Goal: Information Seeking & Learning: Learn about a topic

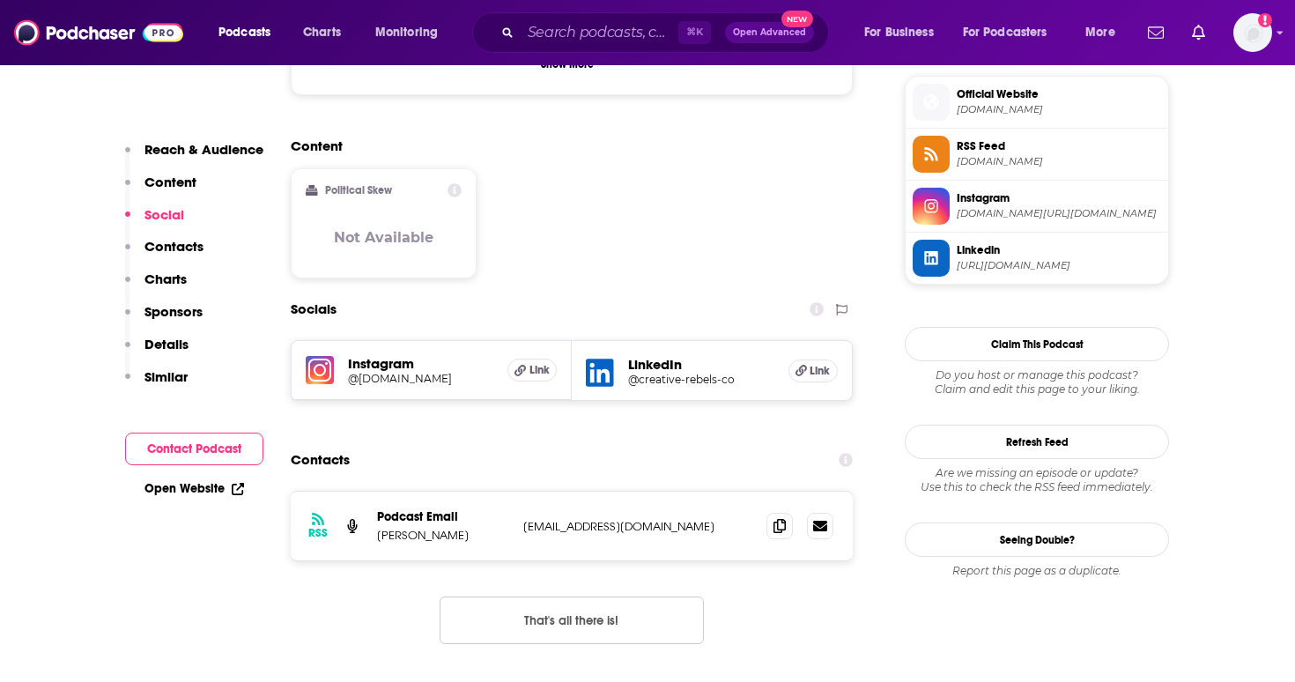
scroll to position [1420, 0]
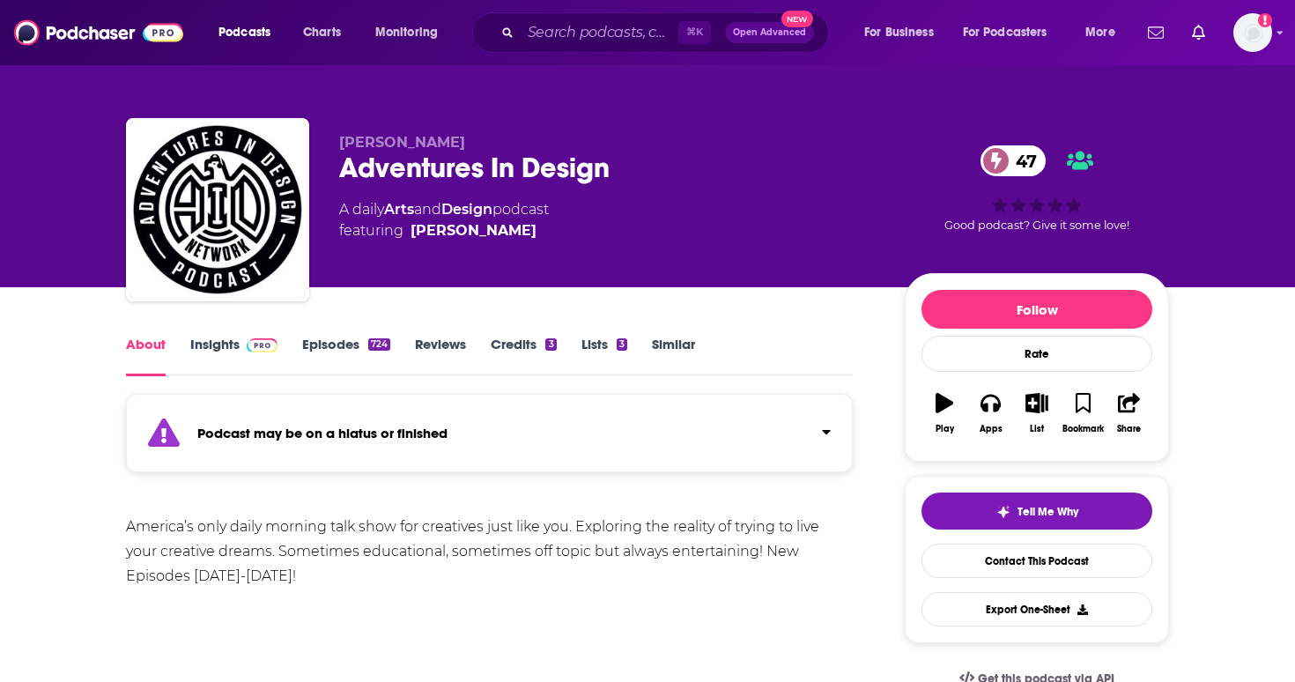
click at [326, 372] on link "Episodes 724" at bounding box center [346, 356] width 88 height 41
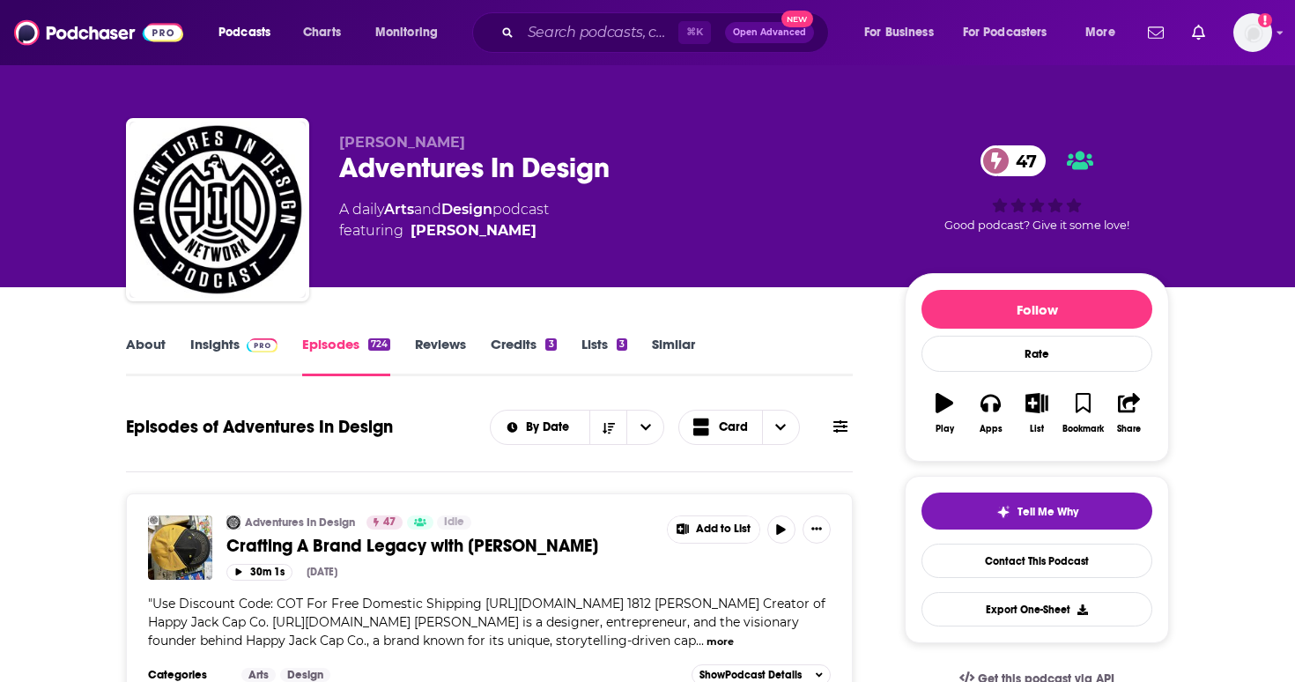
click at [264, 336] on span at bounding box center [262, 344] width 31 height 17
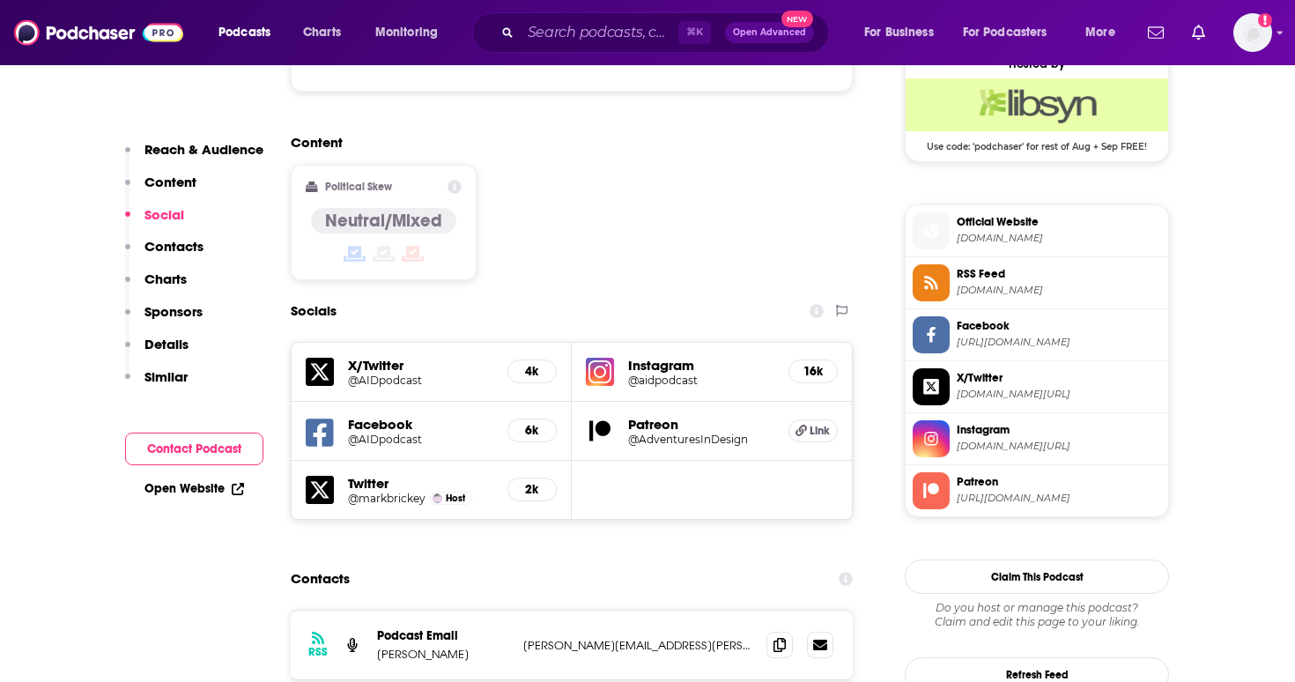
scroll to position [1454, 0]
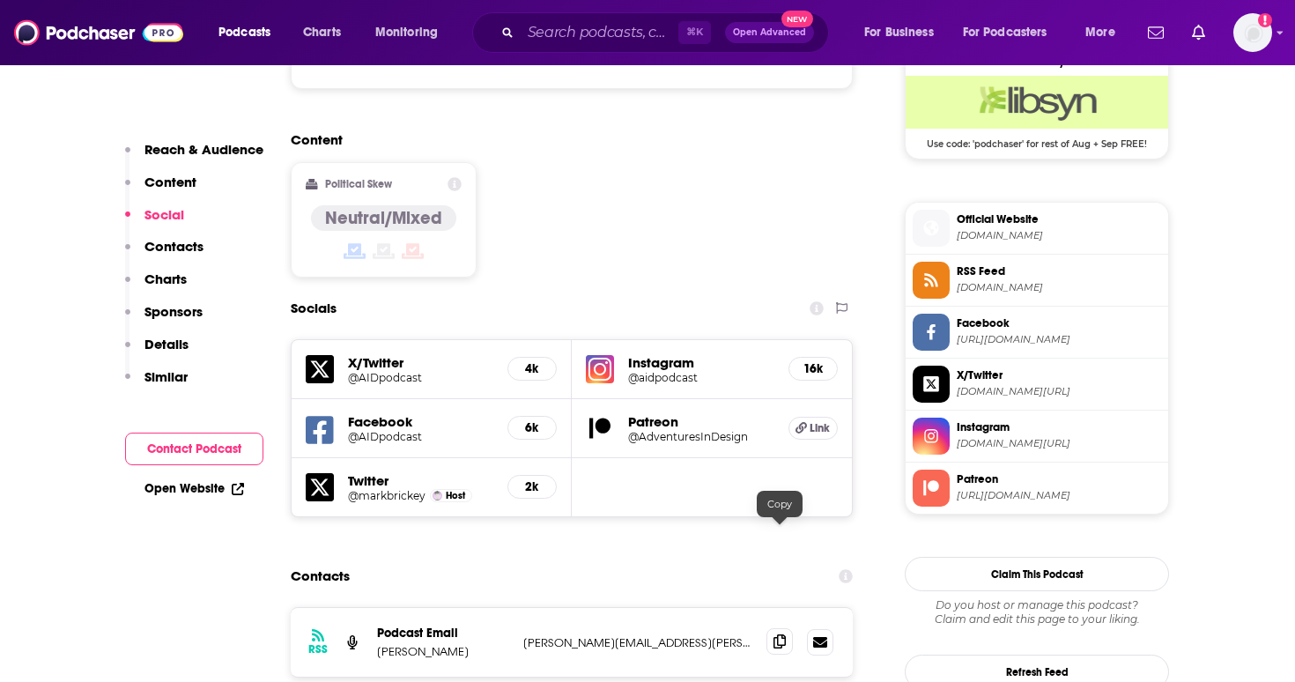
click at [785, 634] on icon at bounding box center [779, 641] width 12 height 14
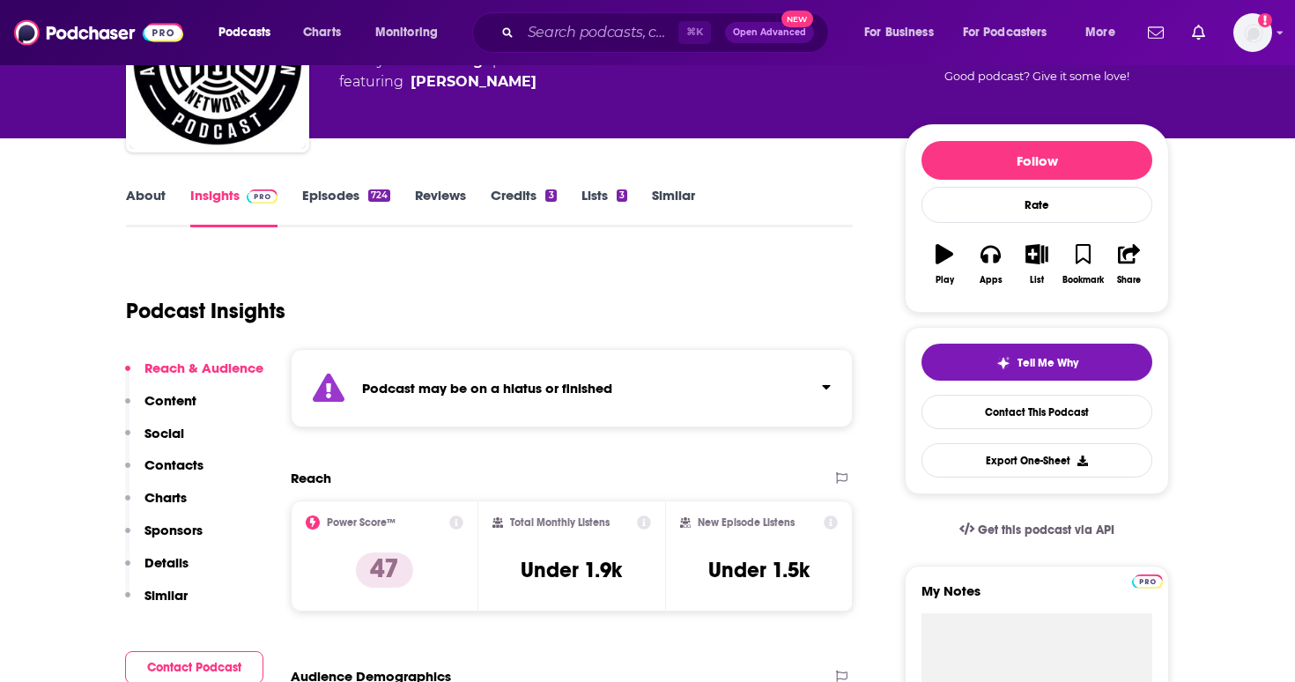
scroll to position [0, 0]
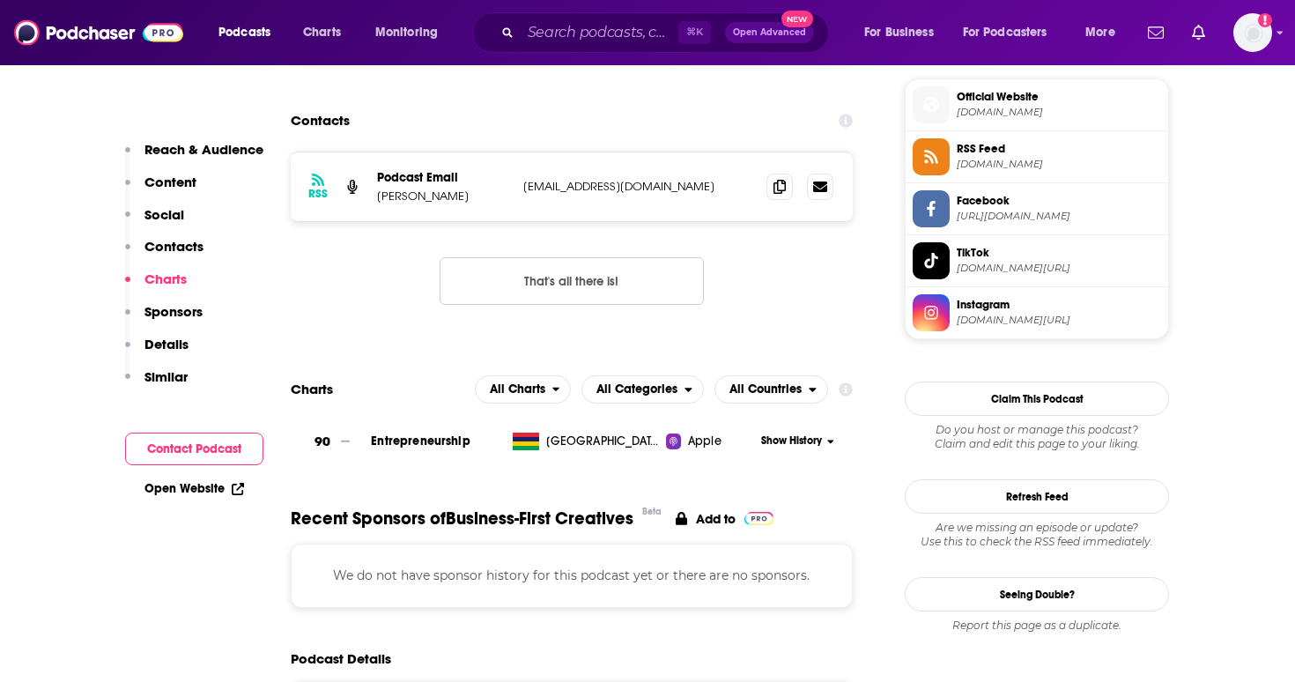
scroll to position [1405, 0]
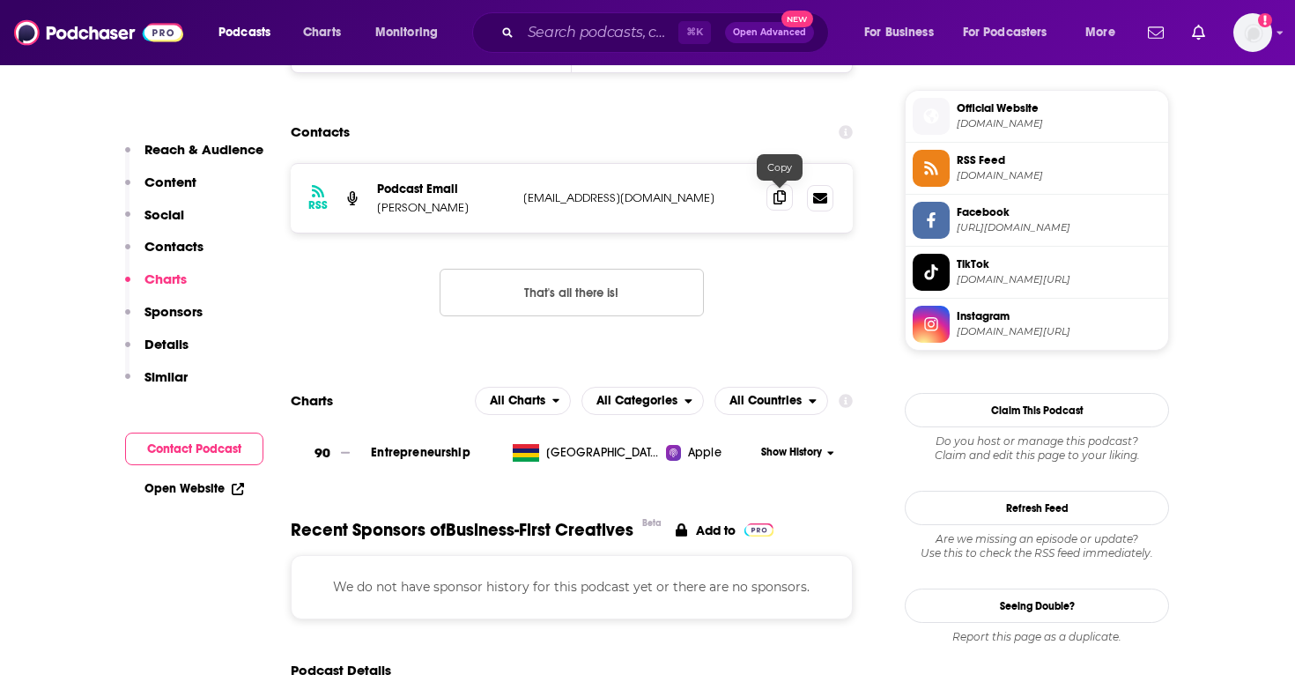
click at [788, 197] on span at bounding box center [779, 197] width 26 height 26
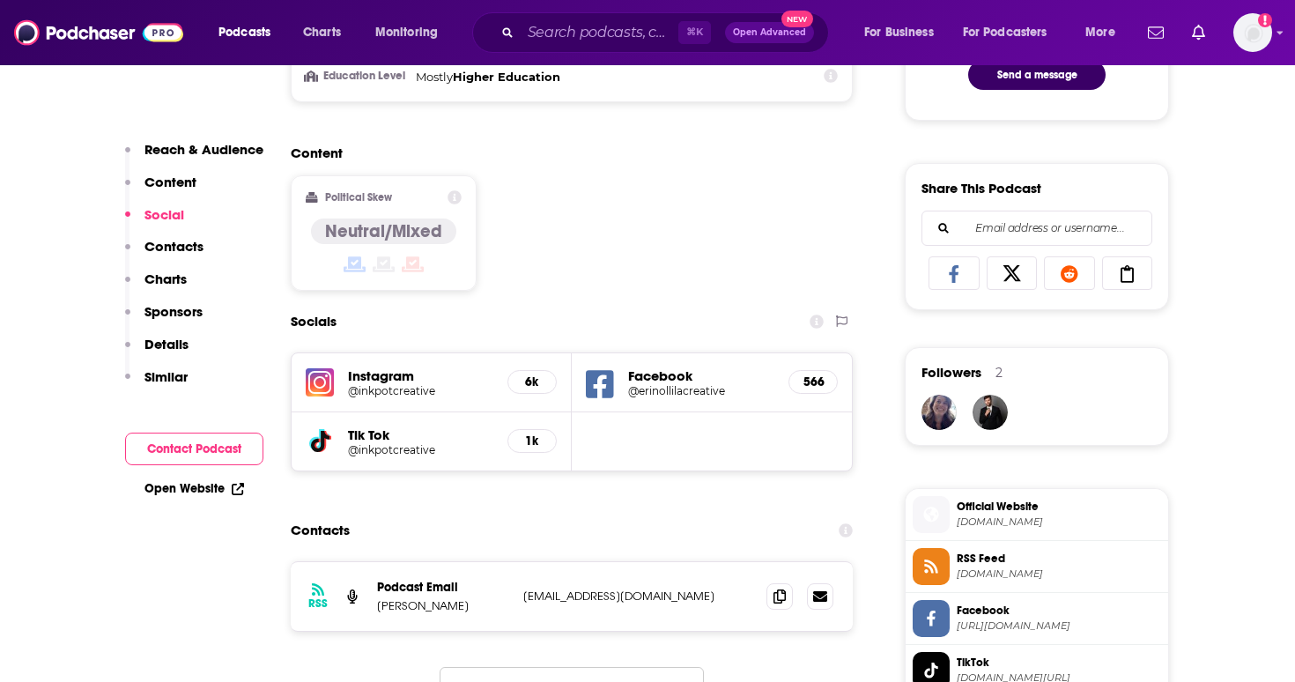
scroll to position [943, 0]
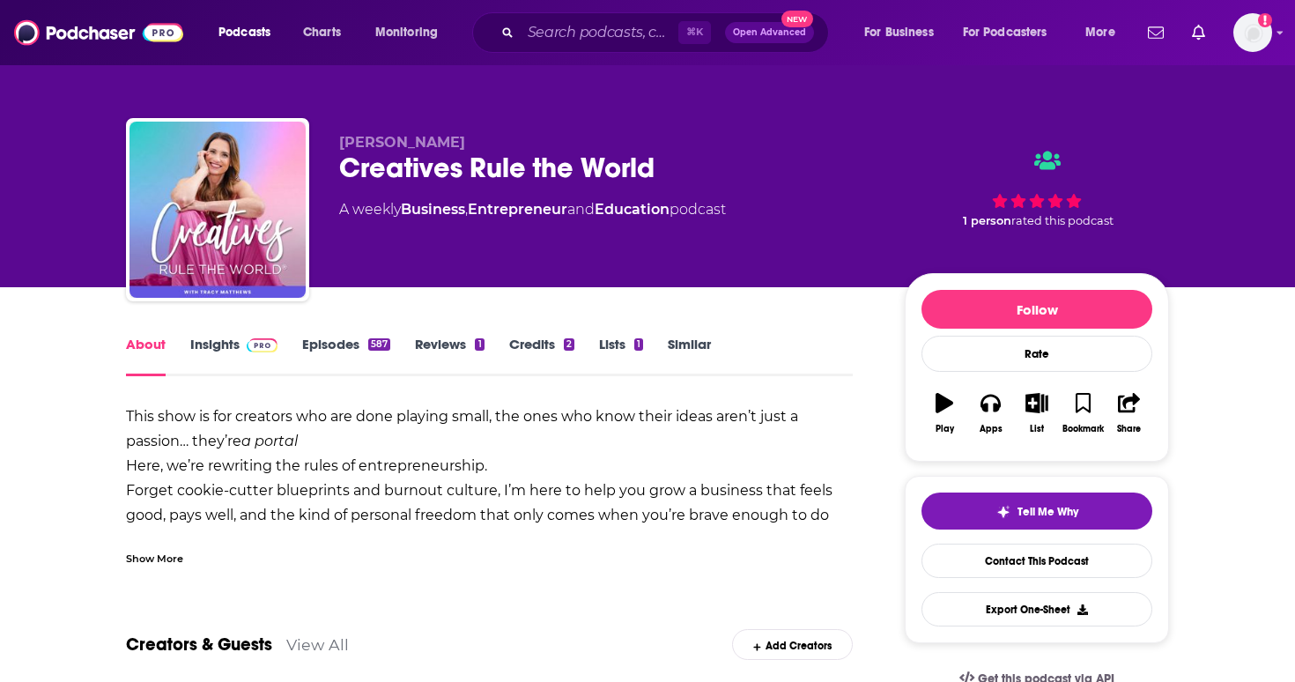
scroll to position [71, 0]
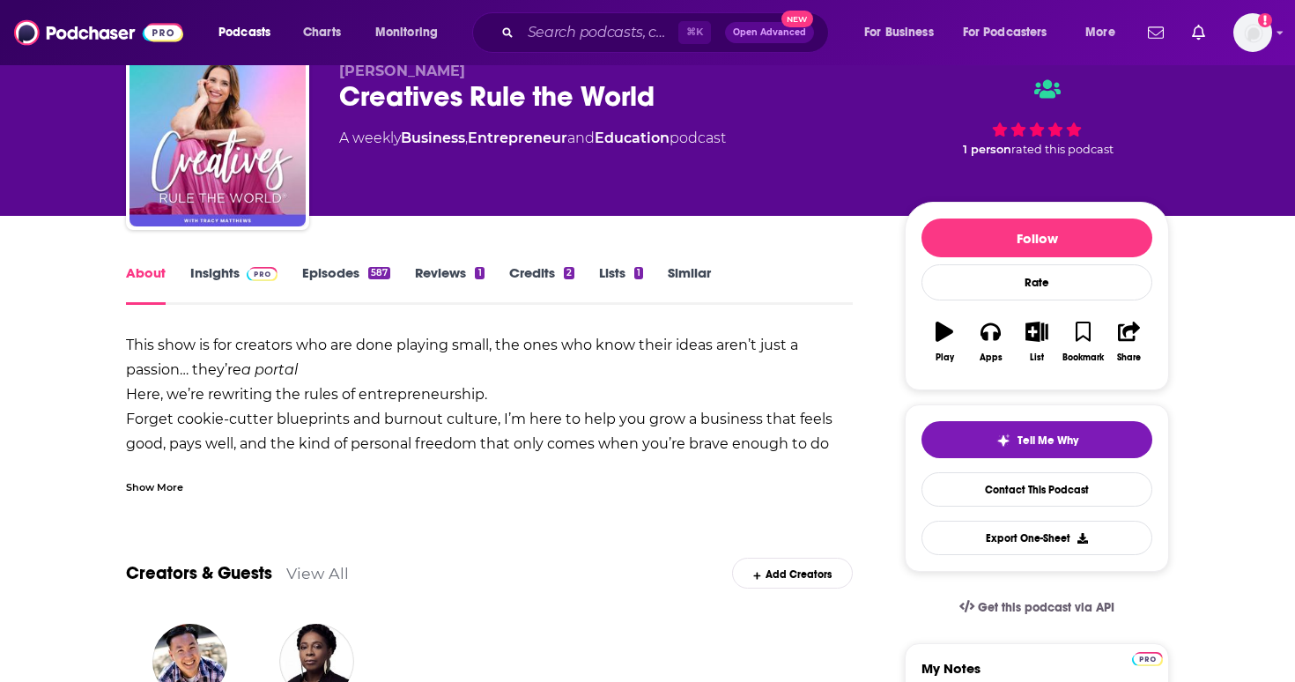
click at [268, 278] on img at bounding box center [262, 274] width 31 height 14
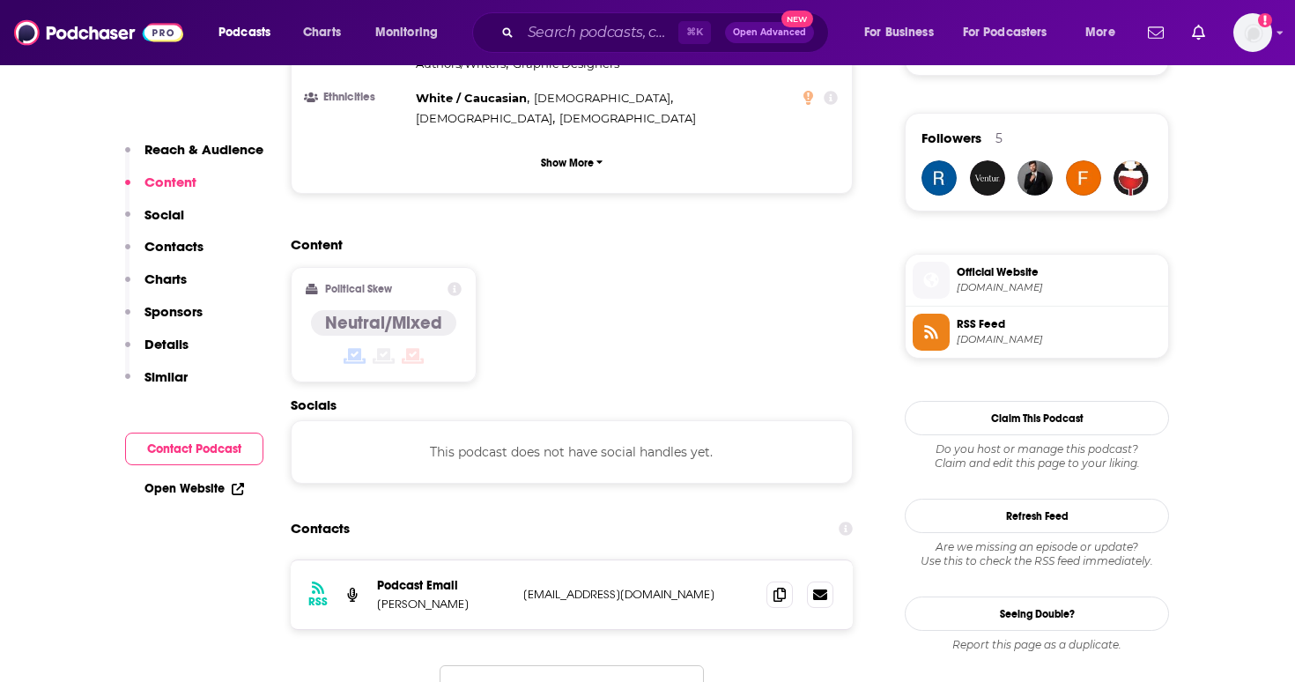
scroll to position [1267, 0]
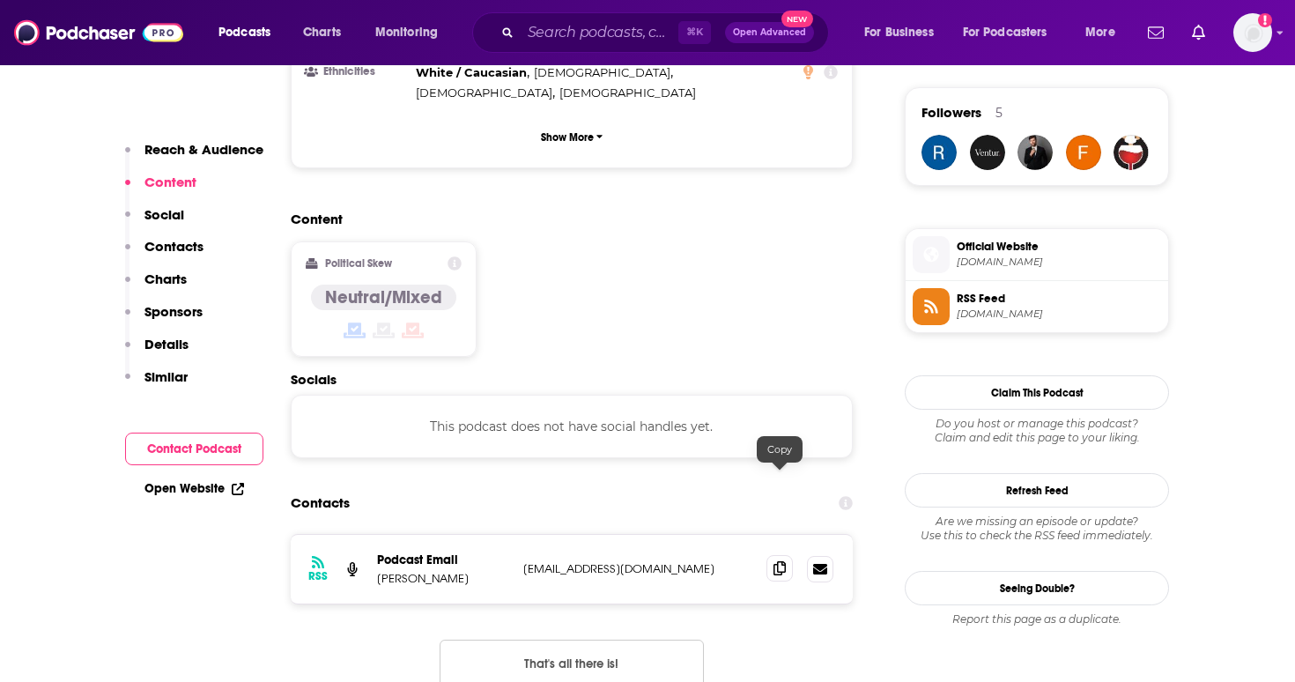
click at [788, 555] on span at bounding box center [779, 568] width 26 height 26
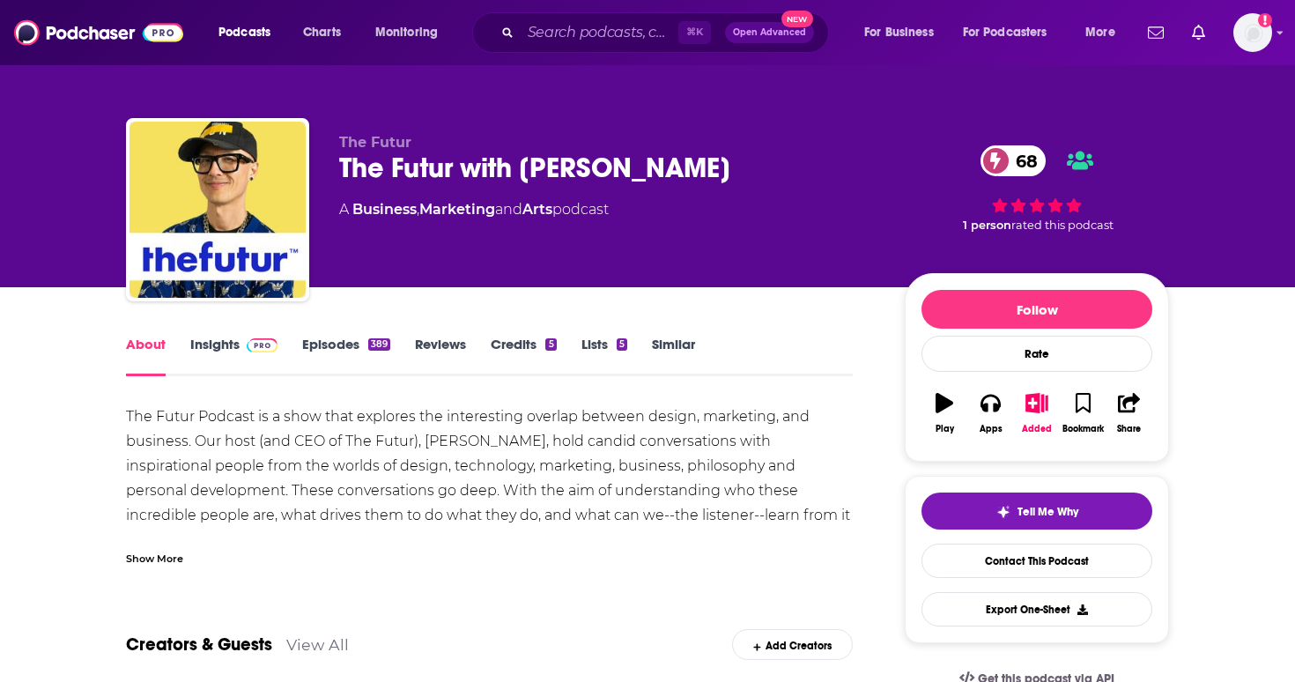
click at [235, 338] on link "Insights" at bounding box center [233, 356] width 87 height 41
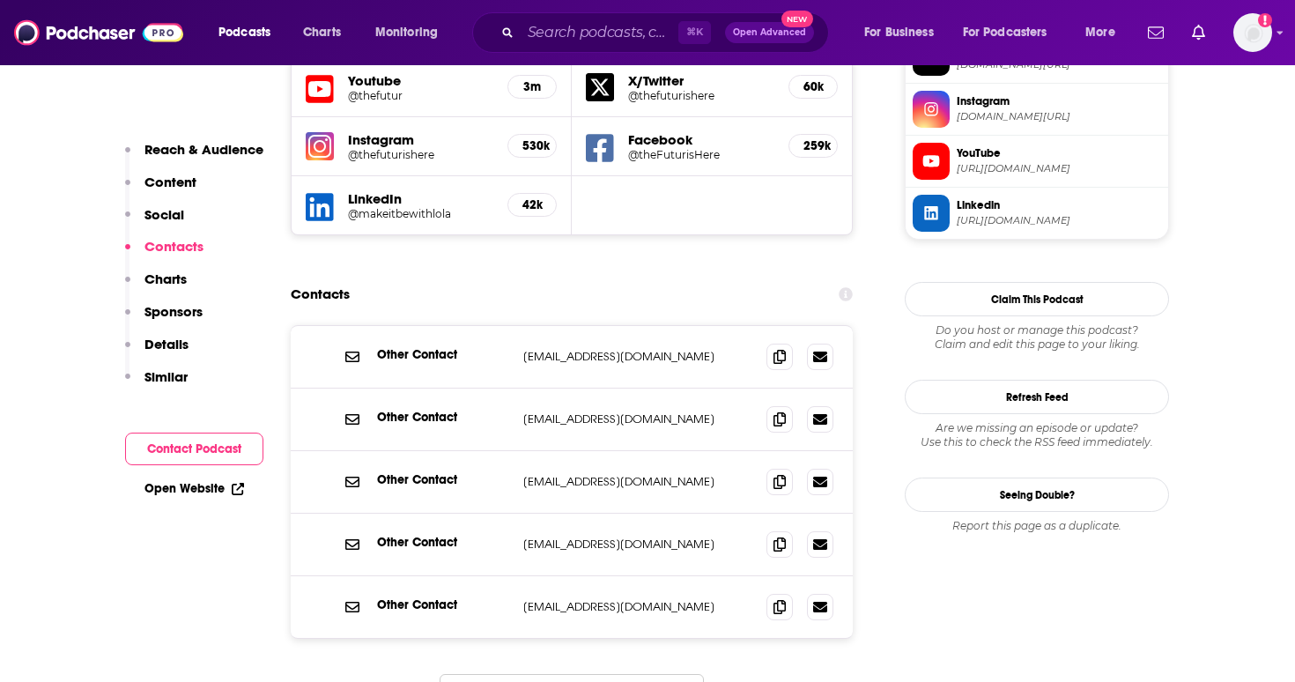
scroll to position [1795, 0]
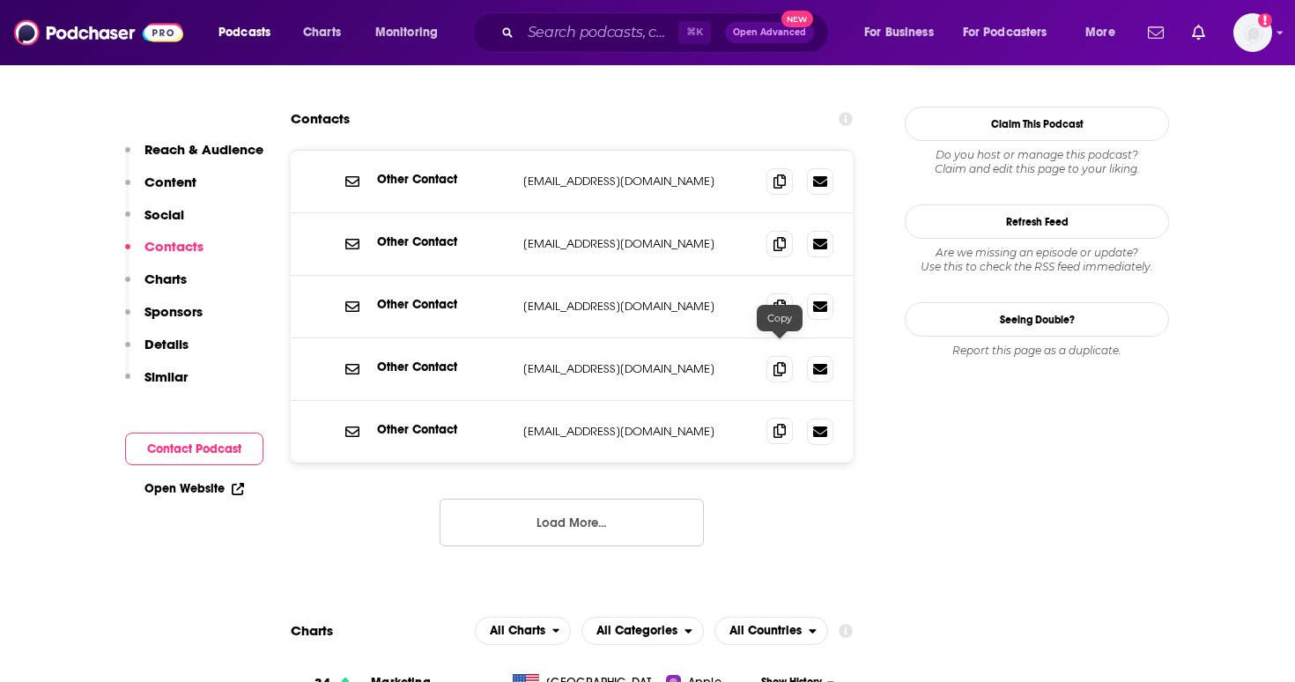
click at [773, 424] on icon at bounding box center [779, 431] width 12 height 14
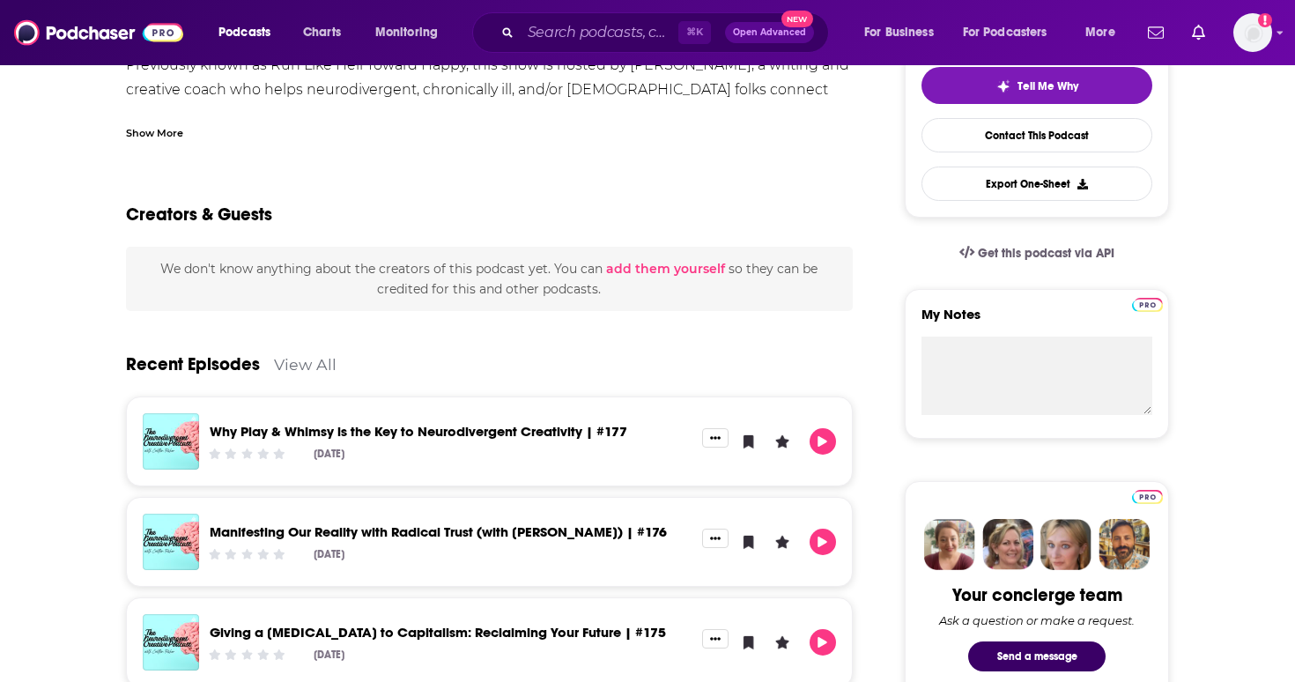
scroll to position [421, 0]
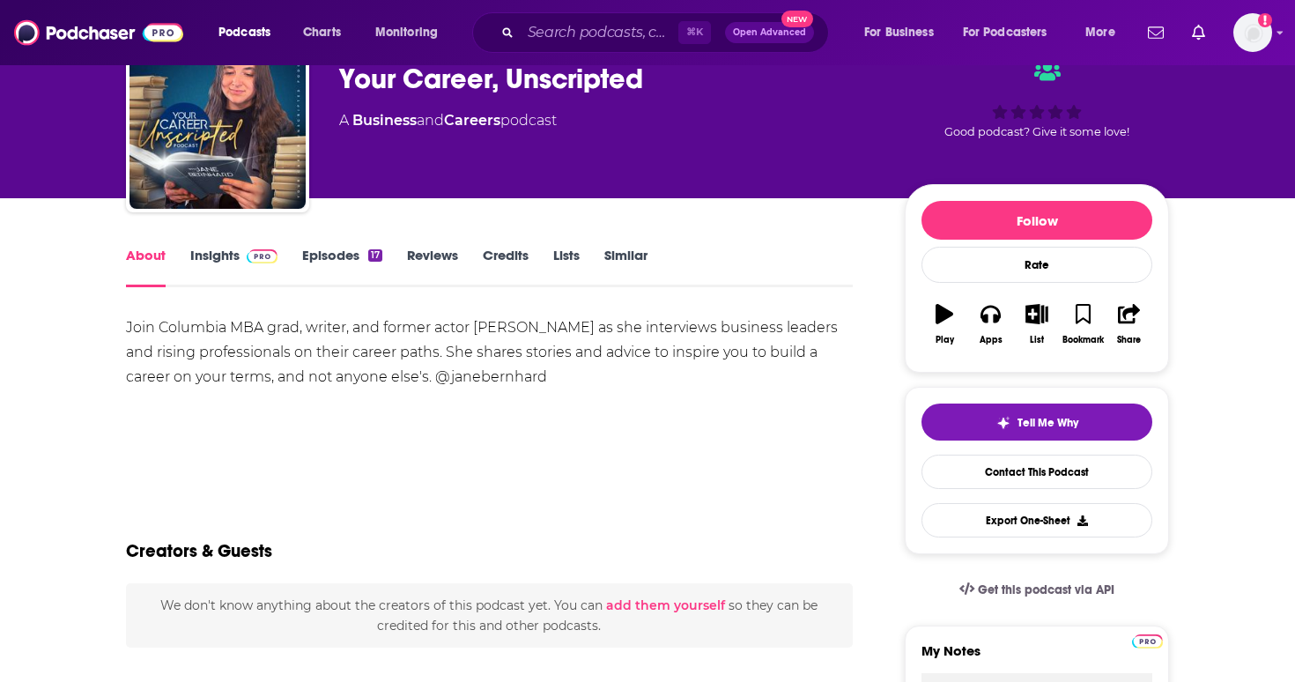
scroll to position [91, 0]
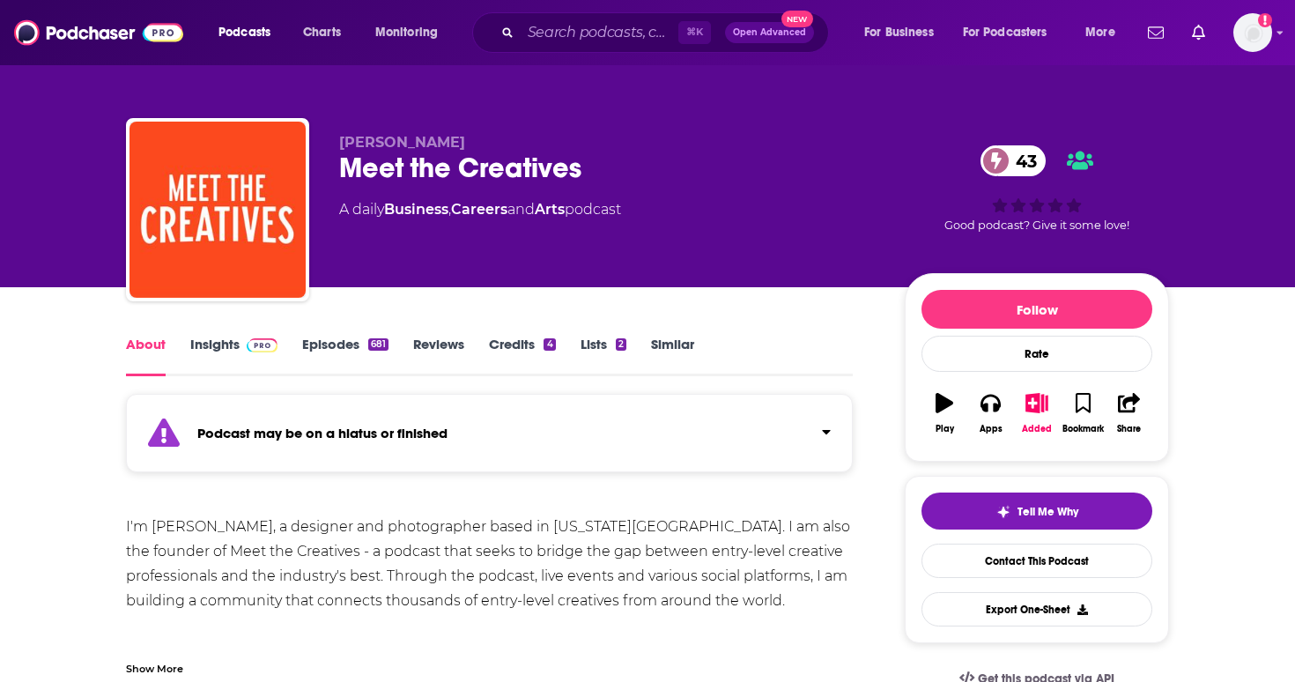
click at [369, 355] on link "Episodes 681" at bounding box center [345, 356] width 86 height 41
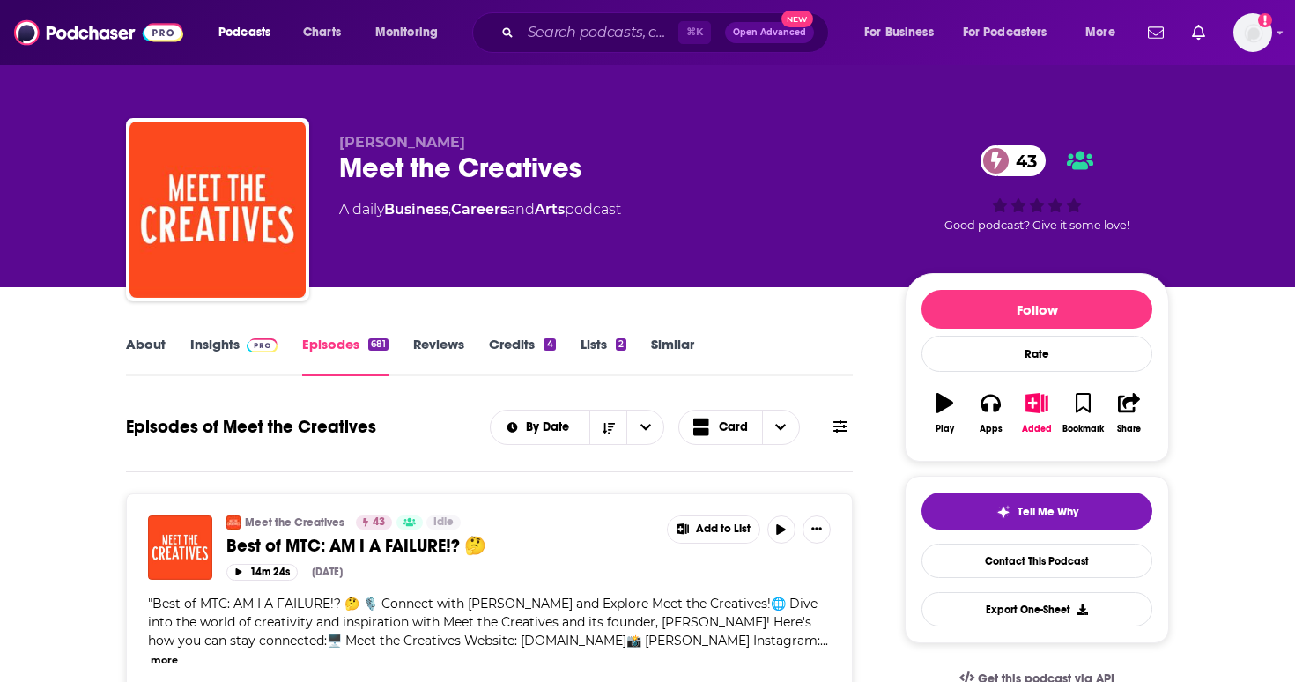
click at [240, 345] on span at bounding box center [259, 344] width 38 height 17
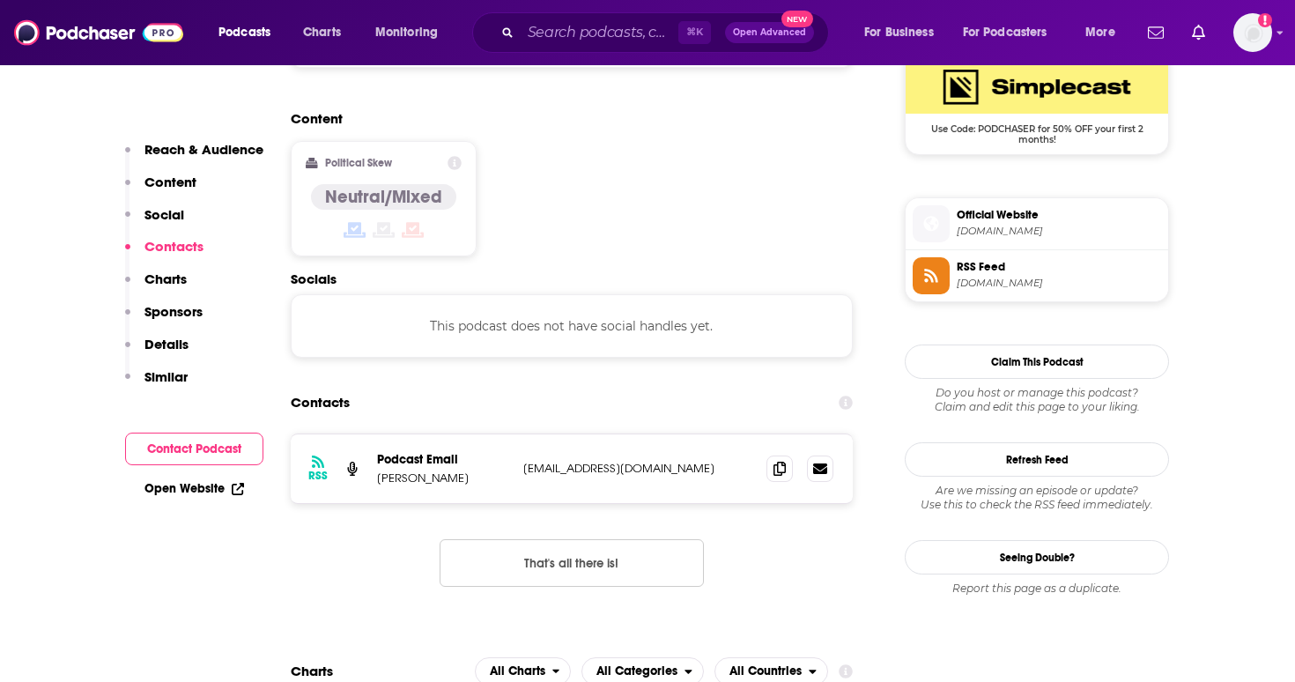
scroll to position [1471, 0]
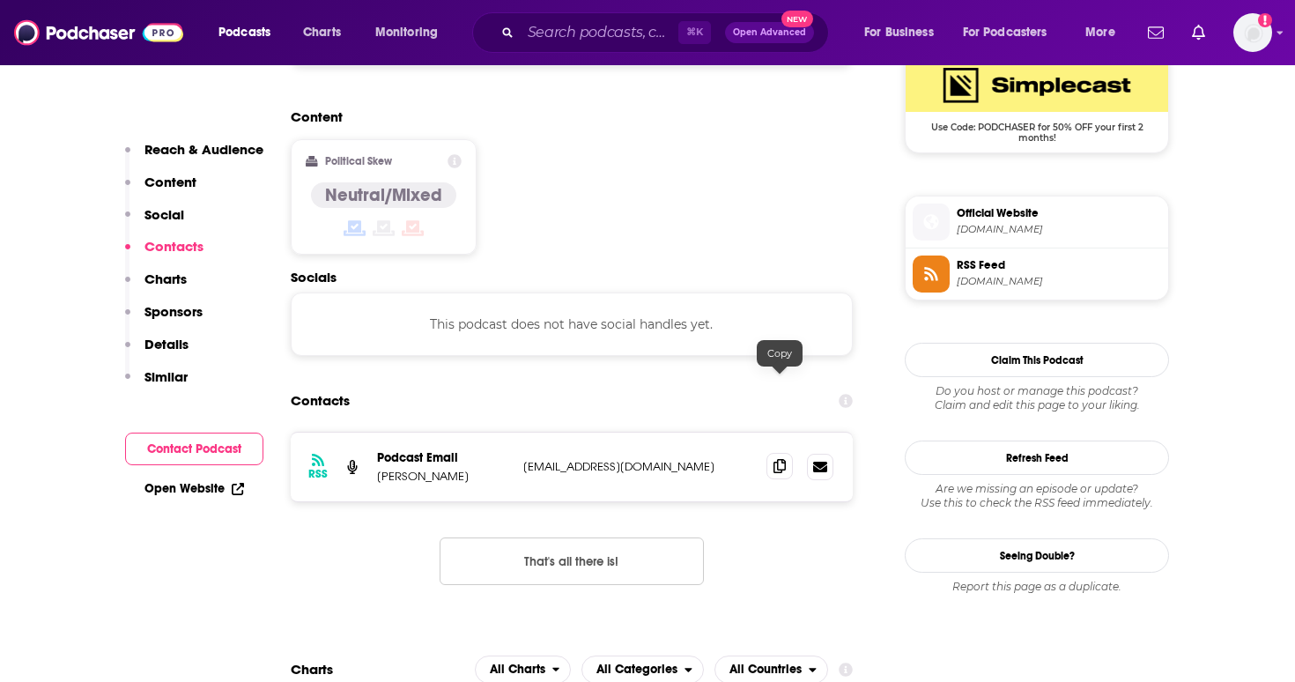
click at [779, 459] on icon at bounding box center [779, 466] width 12 height 14
